Goal: Navigation & Orientation: Find specific page/section

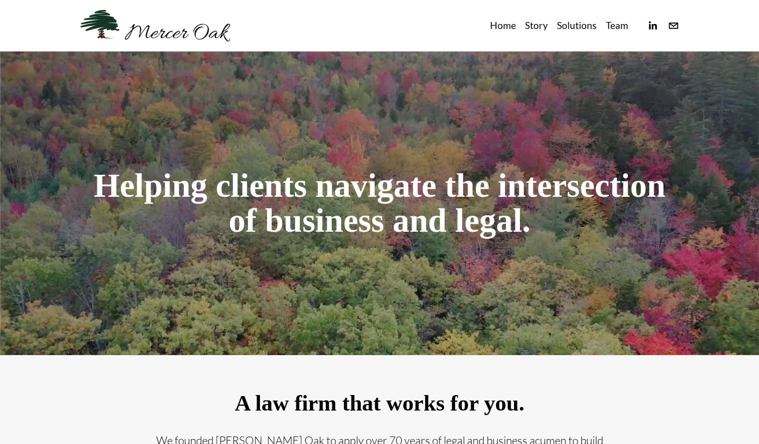
click at [611, 28] on link "Team" at bounding box center [616, 25] width 22 height 16
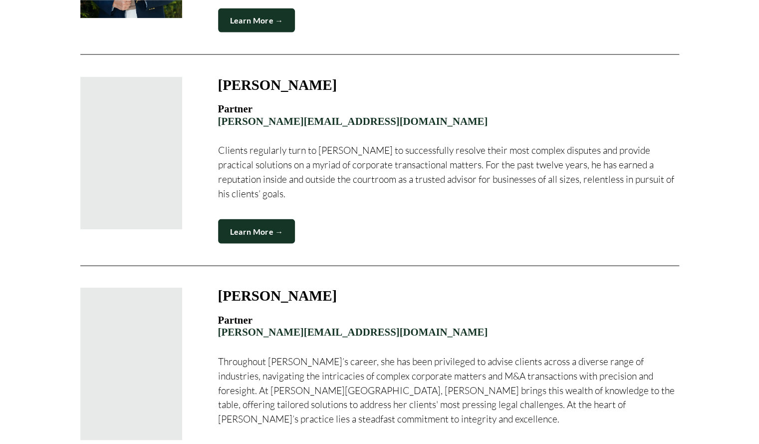
scroll to position [1148, 0]
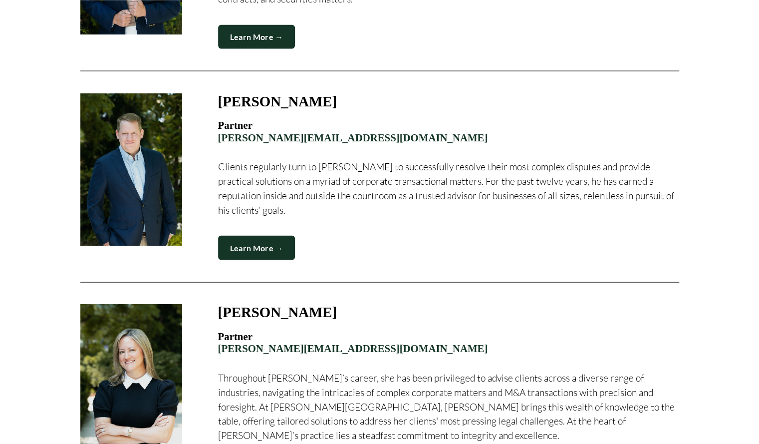
click at [146, 148] on div at bounding box center [131, 169] width 102 height 153
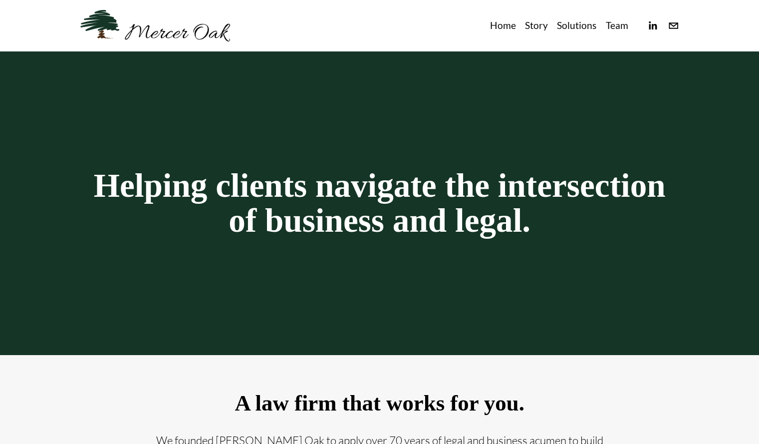
click at [616, 25] on link "Team" at bounding box center [616, 25] width 22 height 16
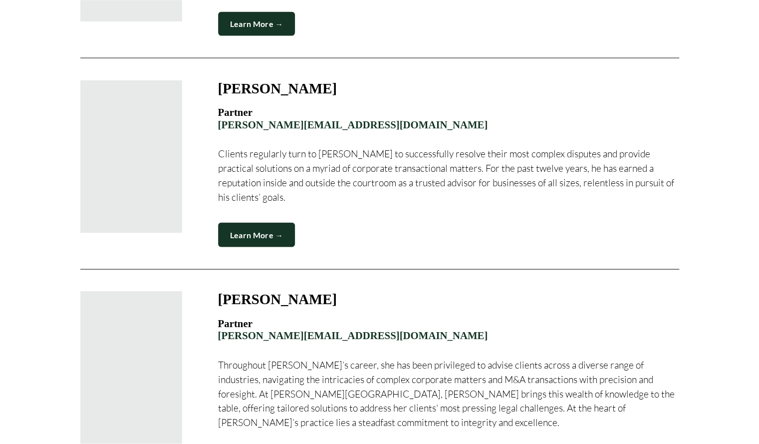
scroll to position [1284, 0]
